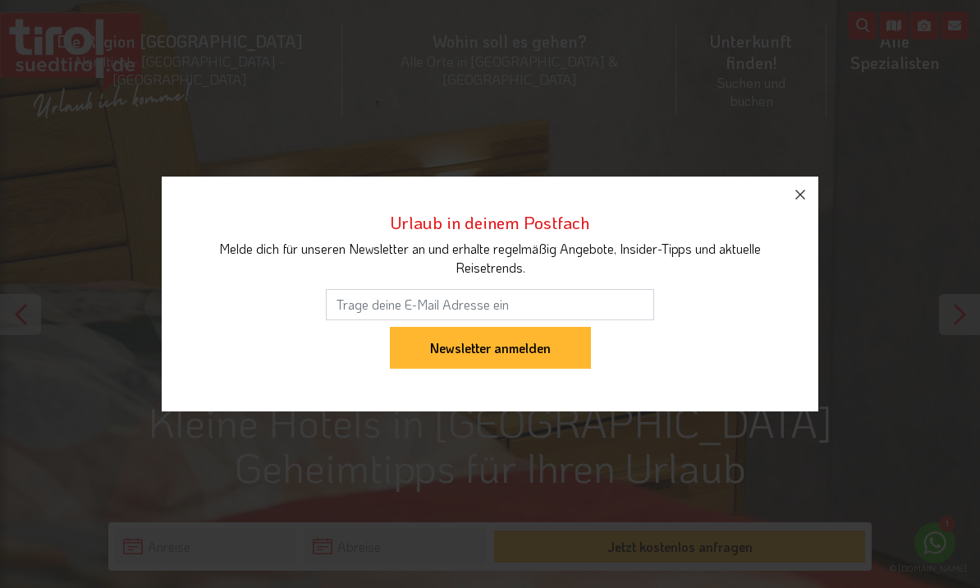
click at [812, 192] on button "button" at bounding box center [800, 195] width 36 height 36
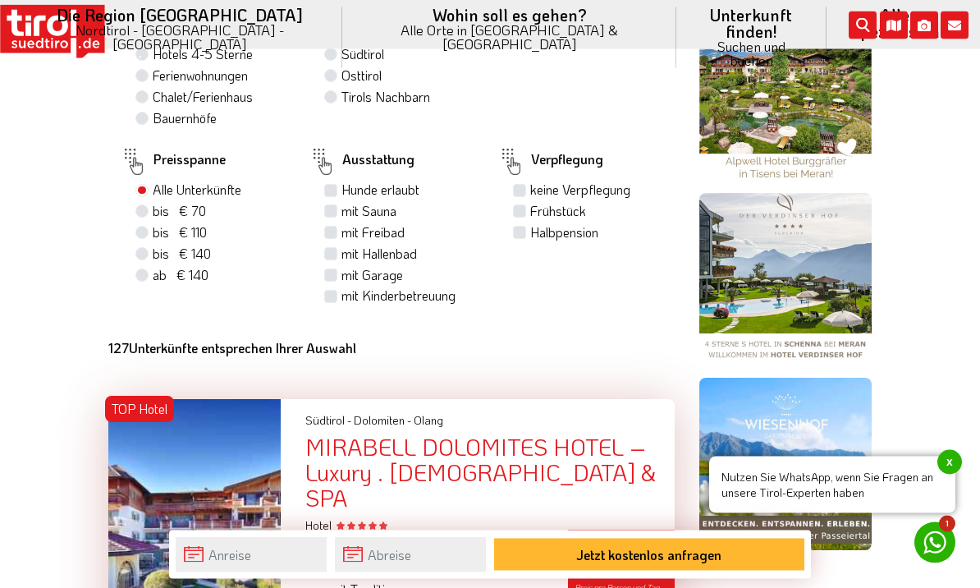
scroll to position [1303, 0]
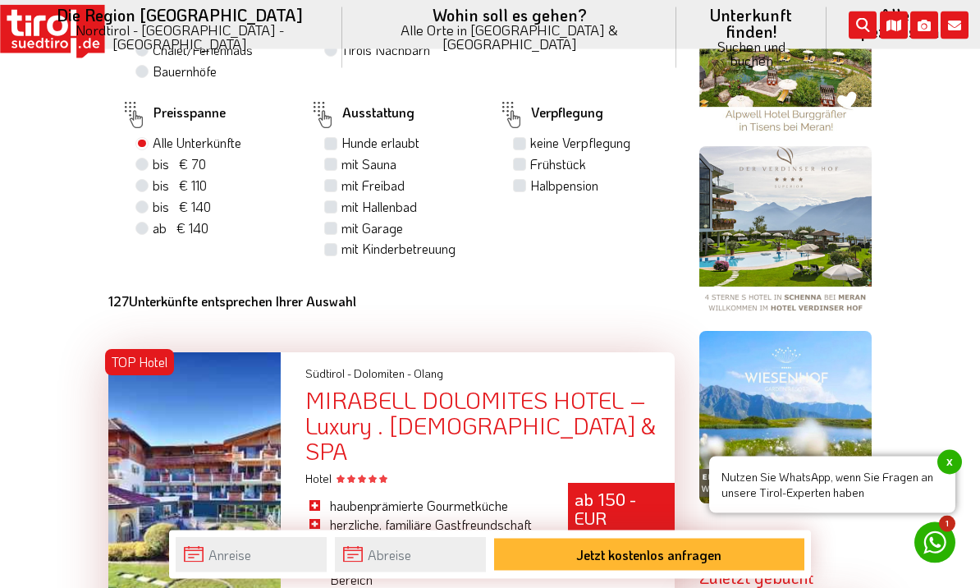
click at [157, 194] on span "bis € 110" at bounding box center [180, 185] width 54 height 17
click at [149, 191] on input "bis € 110 bis CHF 103" at bounding box center [144, 186] width 11 height 11
radio input "true"
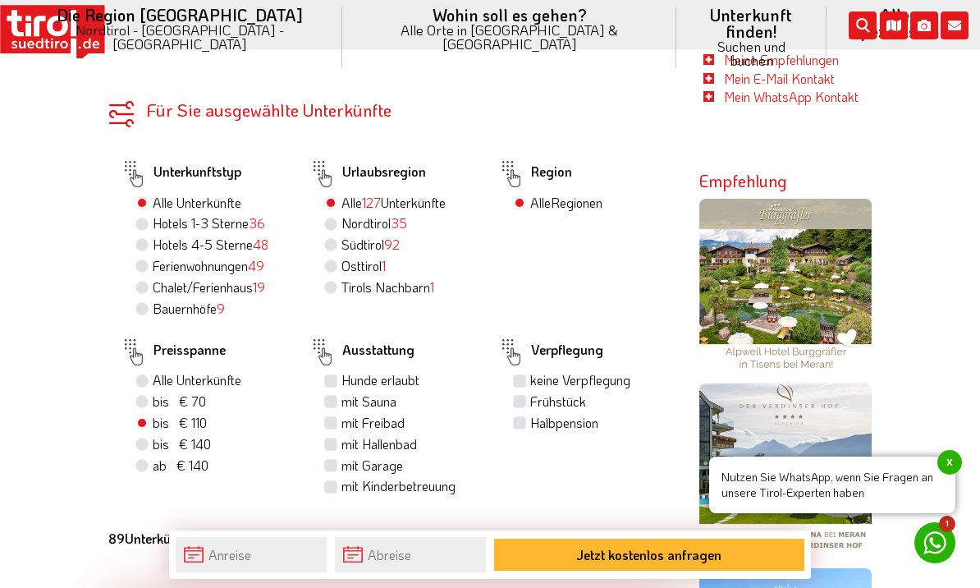
scroll to position [1066, 0]
click at [158, 241] on label "Hotels 4-5 Sterne 48" at bounding box center [211, 245] width 116 height 18
click at [149, 241] on input "Hotels 4-5 Sterne 48" at bounding box center [144, 245] width 11 height 11
radio input "true"
click at [153, 310] on label "Bauernhöfe 9" at bounding box center [189, 309] width 72 height 18
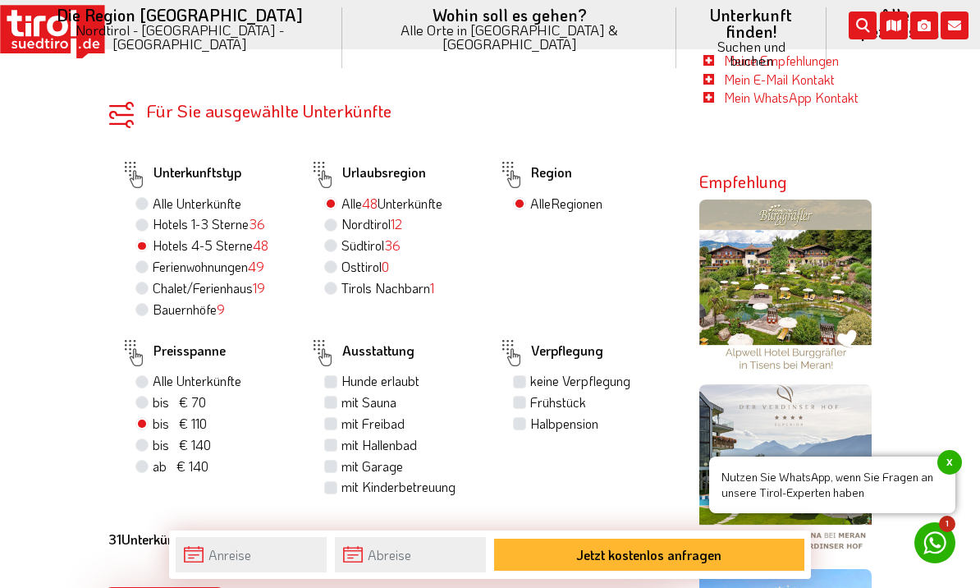
click at [140, 310] on input "Bauernhöfe 9" at bounding box center [144, 309] width 11 height 11
radio input "true"
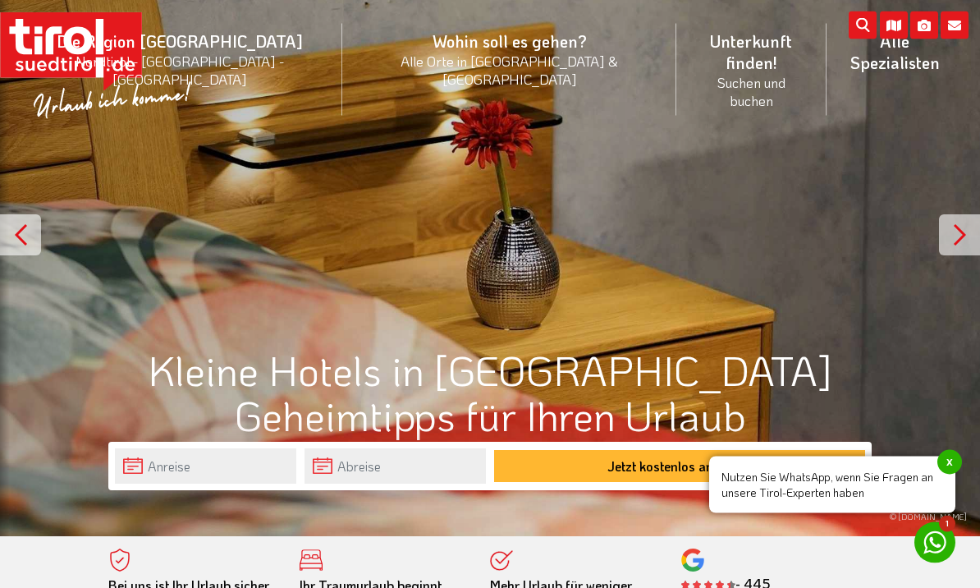
scroll to position [153, 0]
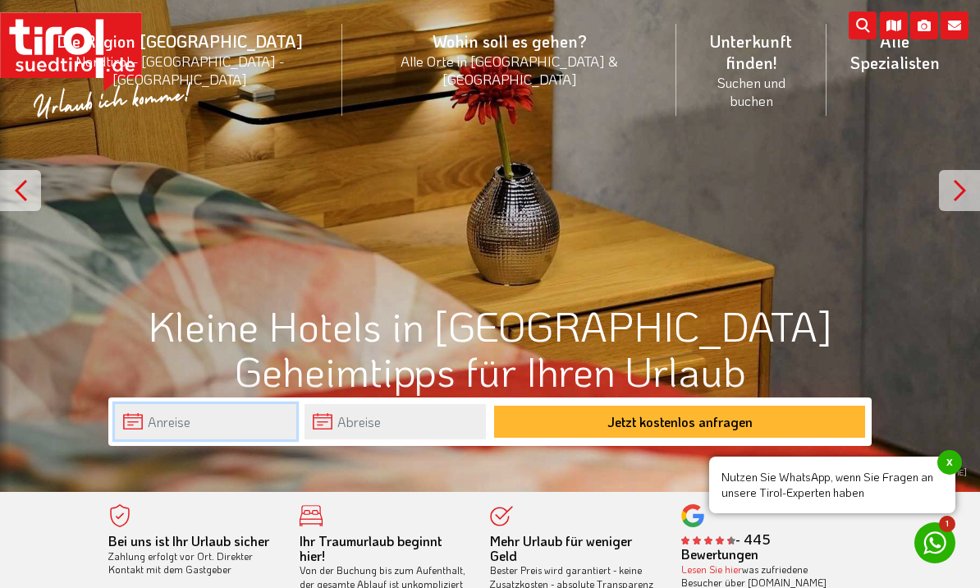
click at [249, 419] on input "text" at bounding box center [205, 421] width 181 height 35
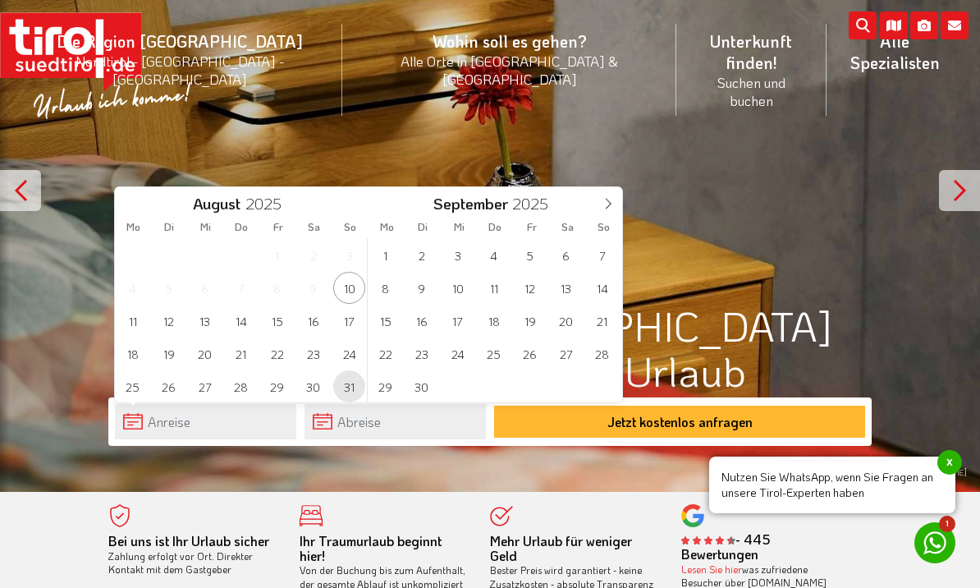
click at [352, 392] on span "31" at bounding box center [349, 386] width 32 height 32
click at [528, 257] on span "5" at bounding box center [530, 255] width 32 height 32
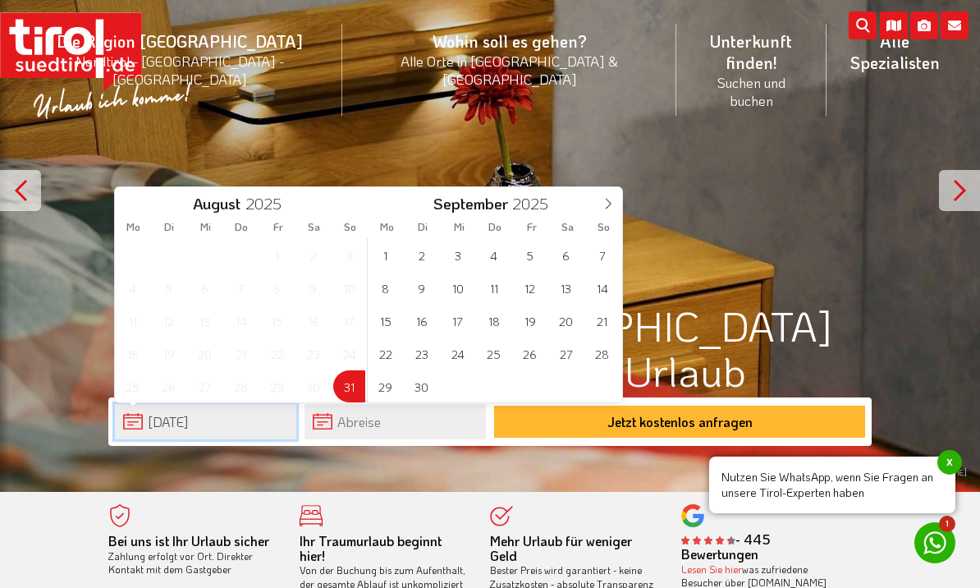
type input "[DATE]"
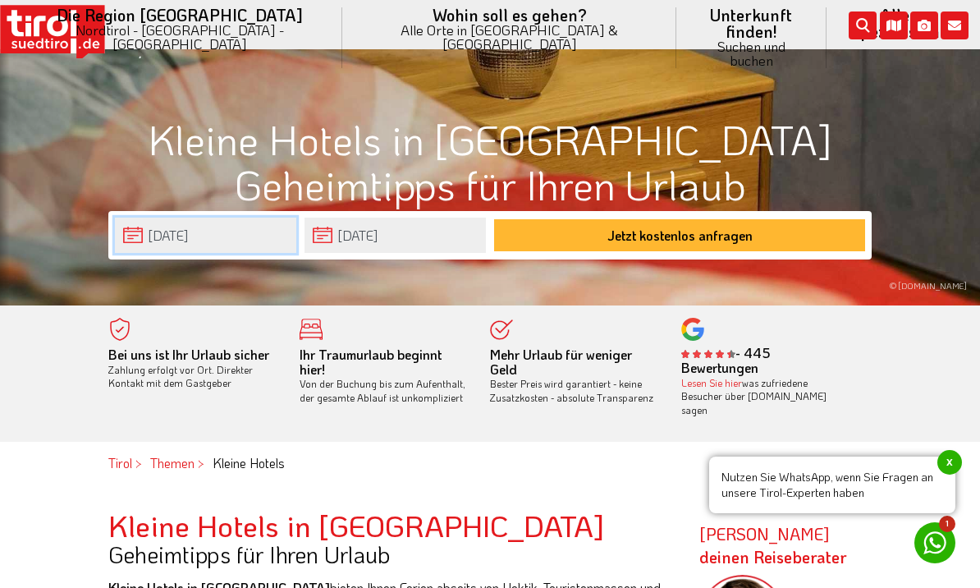
scroll to position [340, 0]
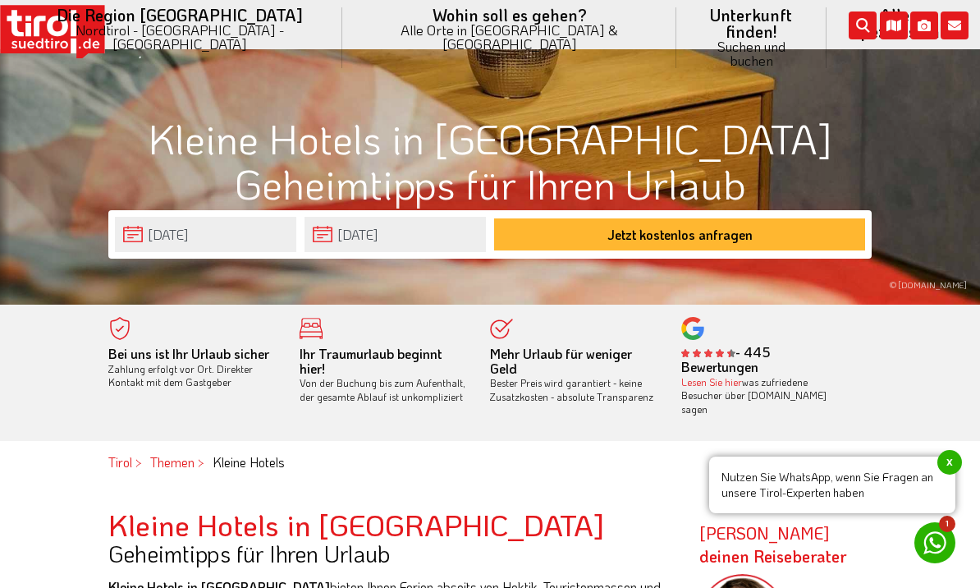
click at [678, 239] on button "Jetzt kostenlos anfragen" at bounding box center [679, 234] width 371 height 32
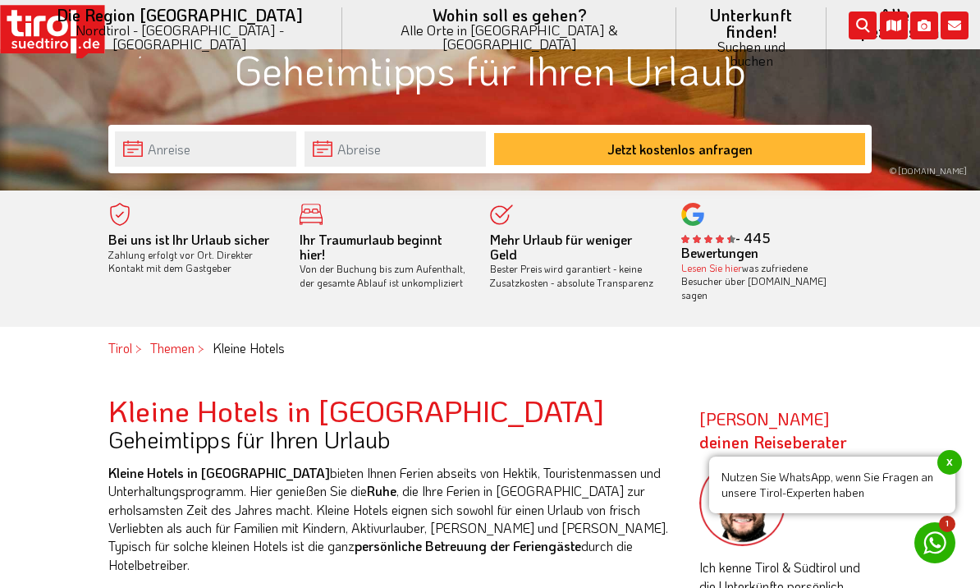
click at [719, 140] on button "Jetzt kostenlos anfragen" at bounding box center [679, 149] width 371 height 32
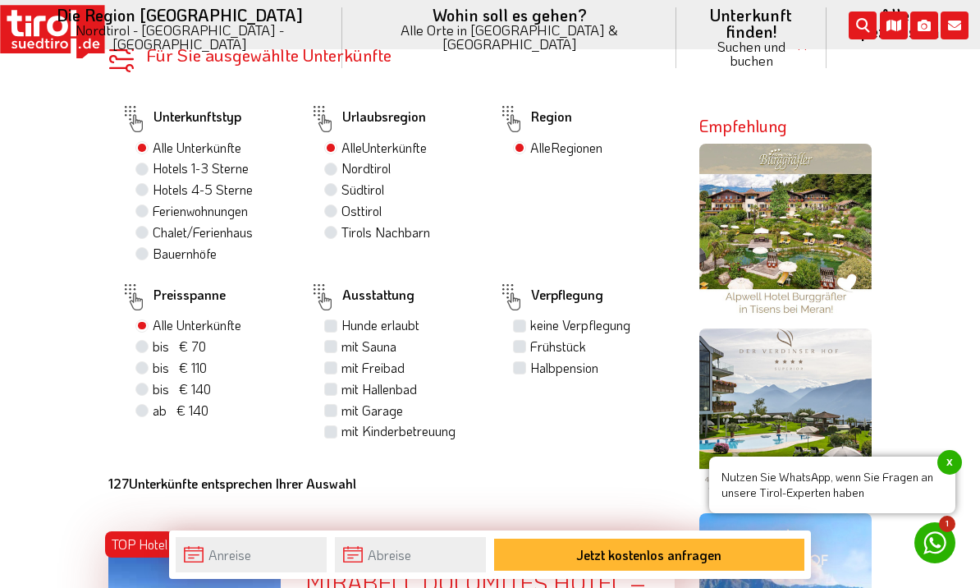
scroll to position [1065, 0]
click at [157, 186] on label "Hotels 4-5 Sterne" at bounding box center [203, 190] width 100 height 18
click at [149, 186] on input "Hotels 4-5 Sterne" at bounding box center [144, 189] width 11 height 11
radio input "true"
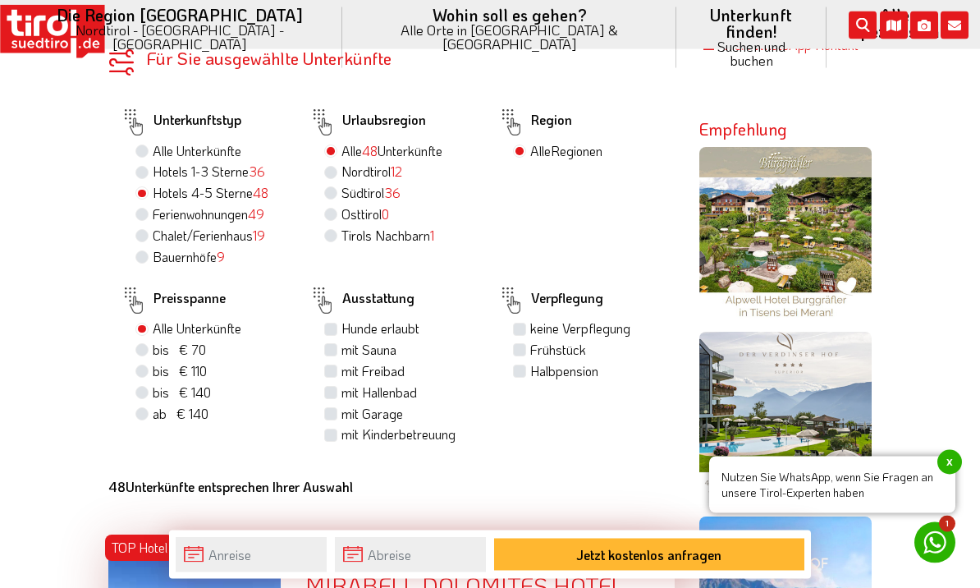
scroll to position [1121, 0]
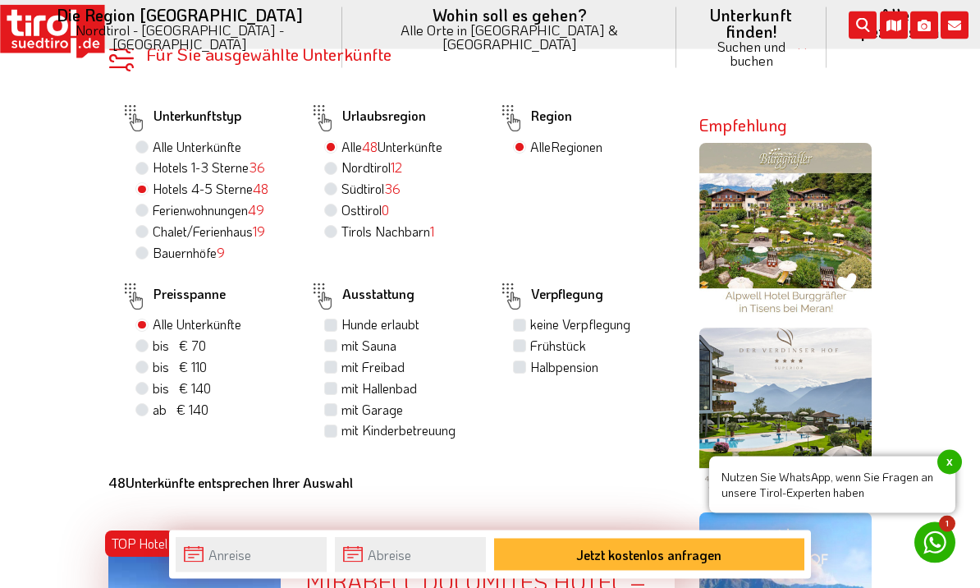
click at [153, 369] on label "bis € 110 bis CHF 103" at bounding box center [180, 368] width 54 height 18
click at [147, 369] on input "bis € 110 bis CHF 103" at bounding box center [144, 367] width 11 height 11
radio input "true"
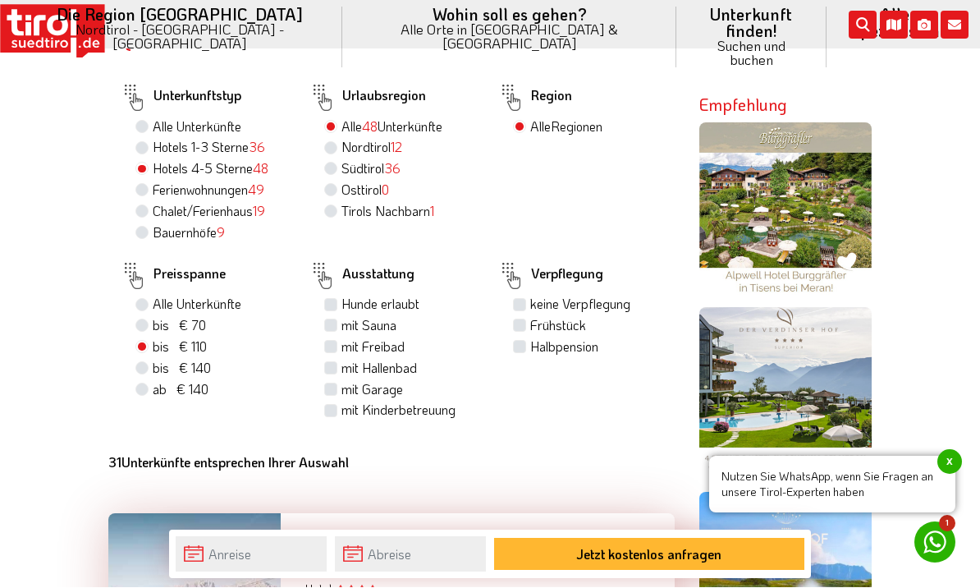
click at [154, 118] on label "Alle Unterkünfte" at bounding box center [197, 127] width 89 height 18
click at [149, 122] on input "Alle Unterkünfte" at bounding box center [144, 127] width 11 height 11
radio input "true"
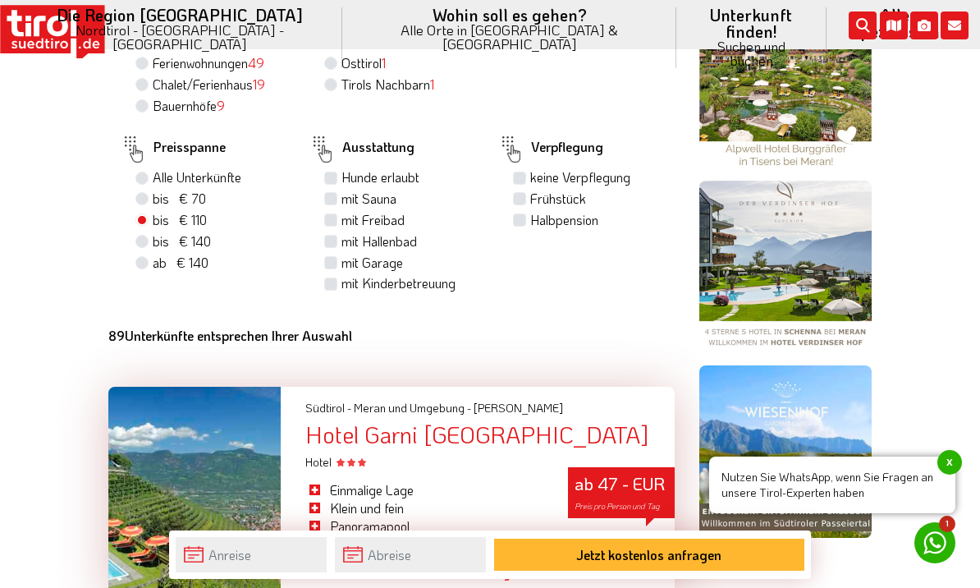
scroll to position [1149, 0]
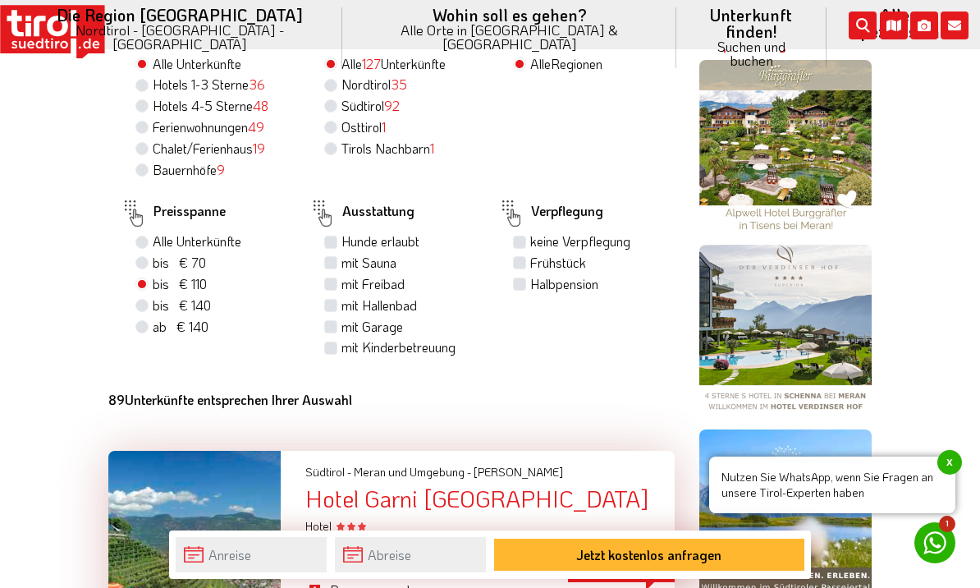
click at [154, 249] on label "Alle Unterkünfte" at bounding box center [197, 241] width 89 height 18
click at [149, 246] on input "Alle Unterkünfte" at bounding box center [144, 241] width 11 height 11
radio input "true"
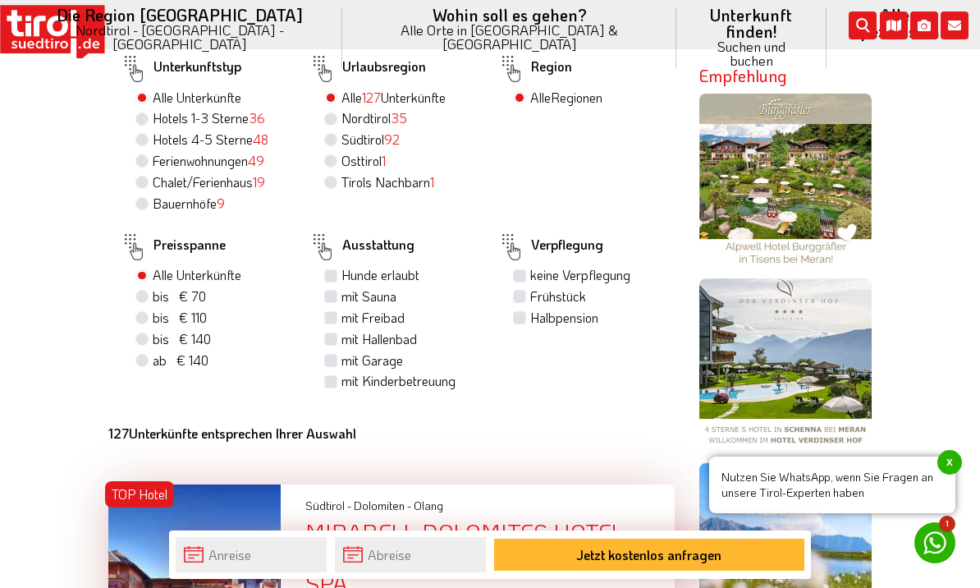
scroll to position [1111, 0]
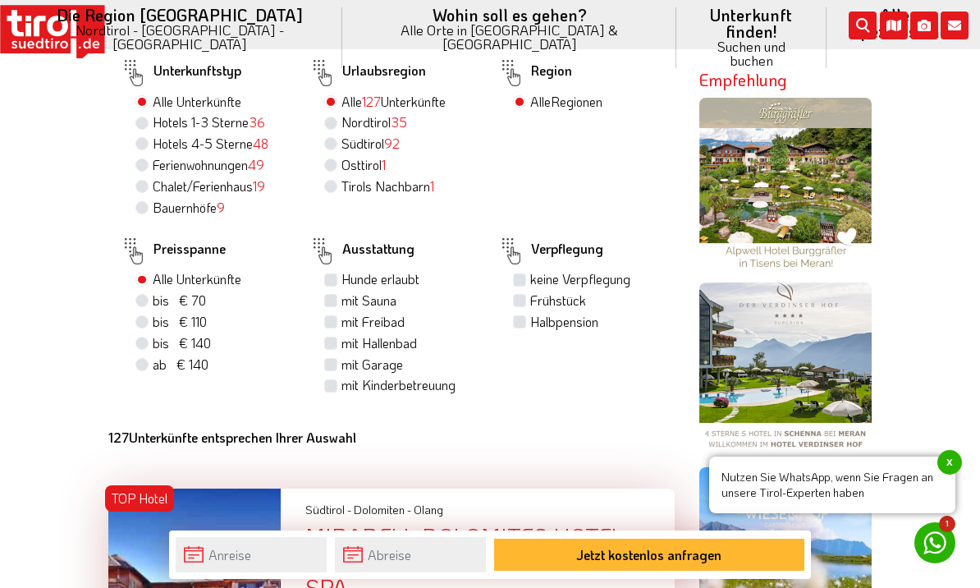
click at [153, 328] on label "bis € 110 bis CHF 103" at bounding box center [180, 322] width 54 height 18
click at [147, 327] on input "bis € 110 bis CHF 103" at bounding box center [144, 321] width 11 height 11
radio input "true"
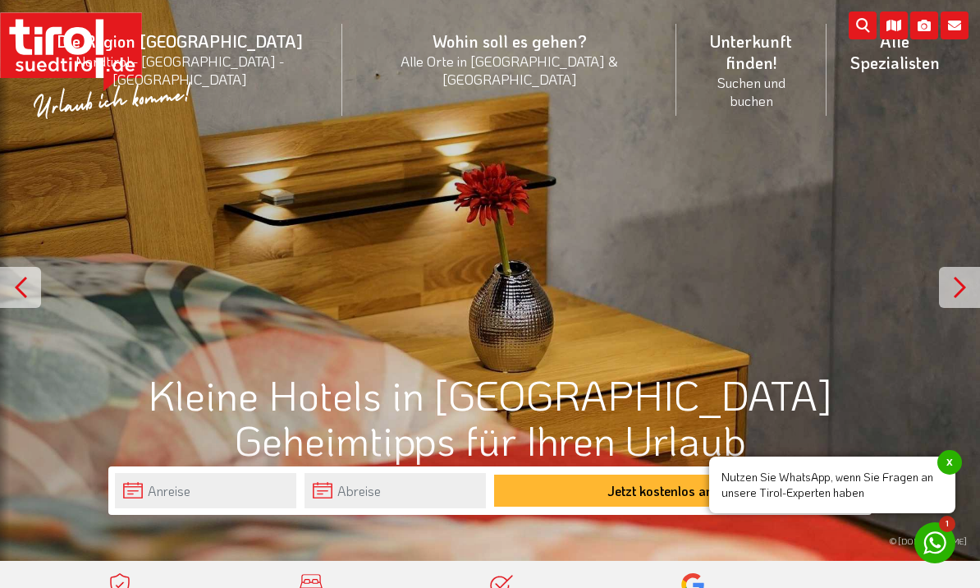
scroll to position [0, 0]
